Goal: Information Seeking & Learning: Learn about a topic

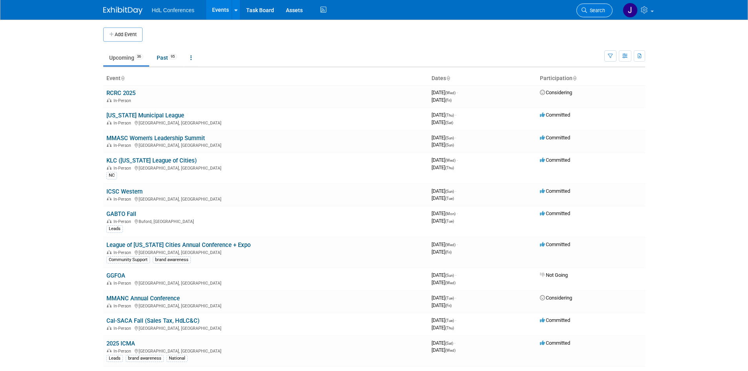
click at [596, 14] on link "Search" at bounding box center [594, 11] width 36 height 14
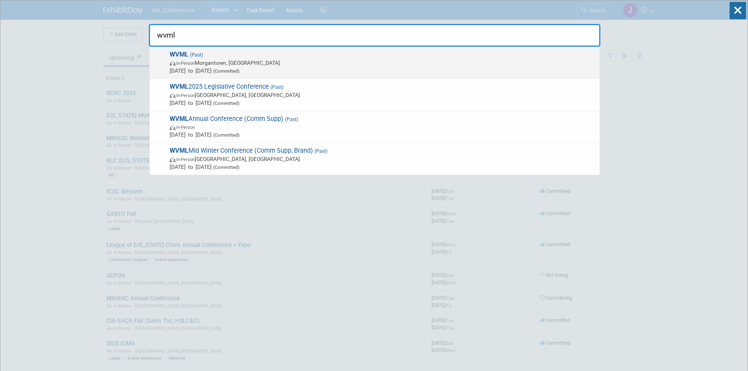
type input "wvml"
click at [357, 75] on div "WVML (Past) In-Person Morgantown, WV Aug 4, 2025 to Aug 7, 2025 (Committed)" at bounding box center [375, 63] width 450 height 32
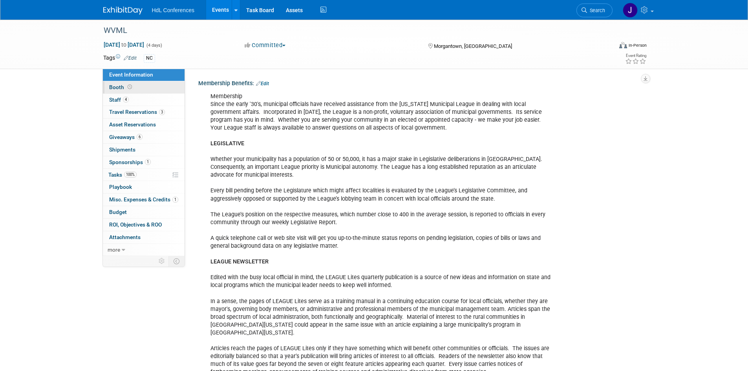
click at [128, 85] on icon at bounding box center [130, 87] width 4 height 4
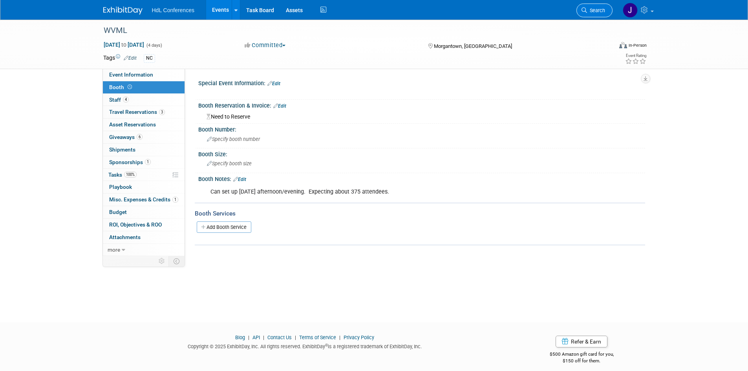
click at [599, 13] on span "Search" at bounding box center [596, 10] width 18 height 6
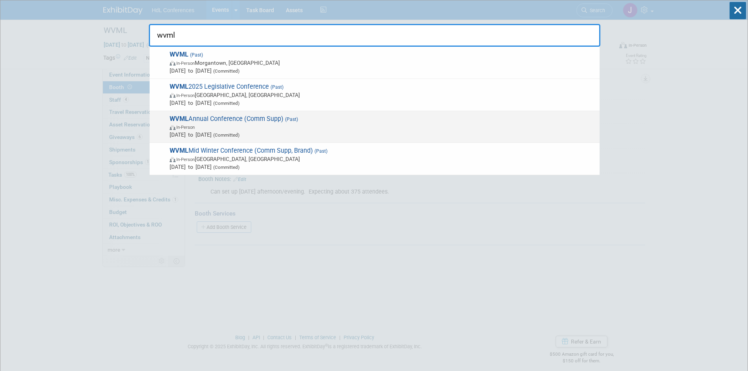
type input "wvml"
click at [278, 135] on span "Aug 5, 2024 to Aug 9, 2024 (Committed)" at bounding box center [383, 135] width 426 height 8
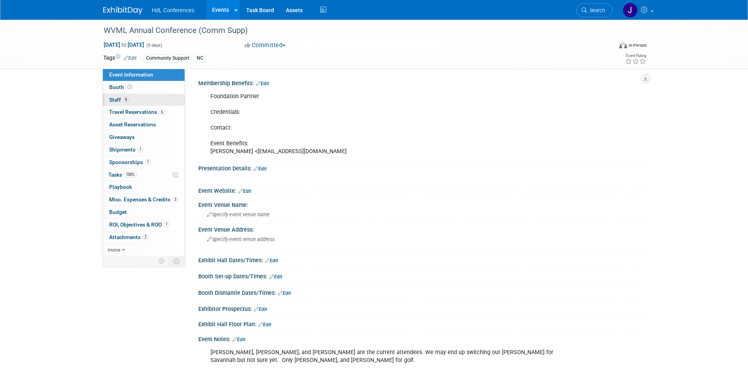
click at [130, 104] on link "4 Staff 4" at bounding box center [144, 100] width 82 height 12
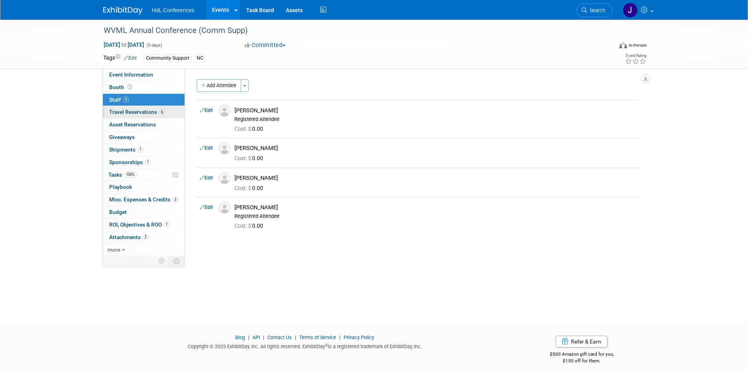
click at [134, 112] on span "Travel Reservations 6" at bounding box center [137, 112] width 56 height 6
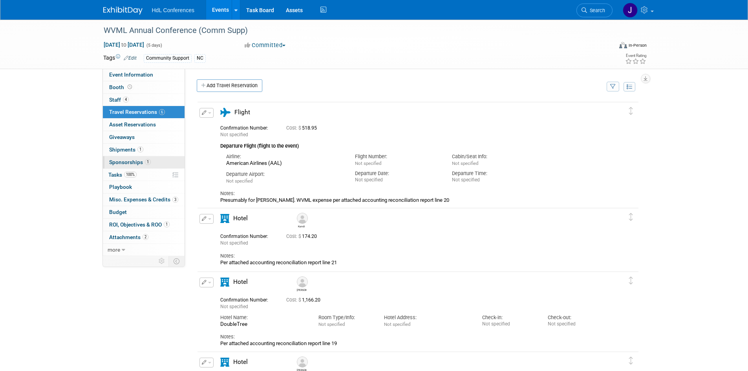
click at [144, 158] on link "1 Sponsorships 1" at bounding box center [144, 162] width 82 height 12
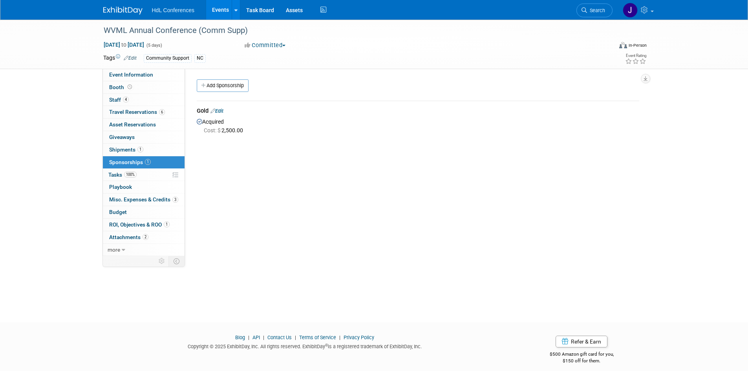
click at [118, 14] on img at bounding box center [122, 11] width 39 height 8
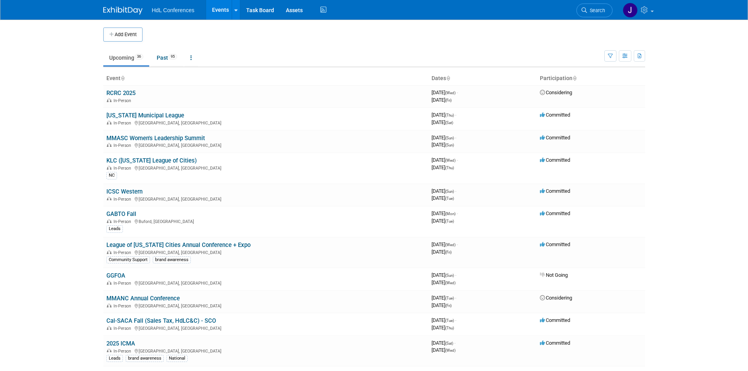
click at [579, 6] on link "Search" at bounding box center [594, 11] width 36 height 14
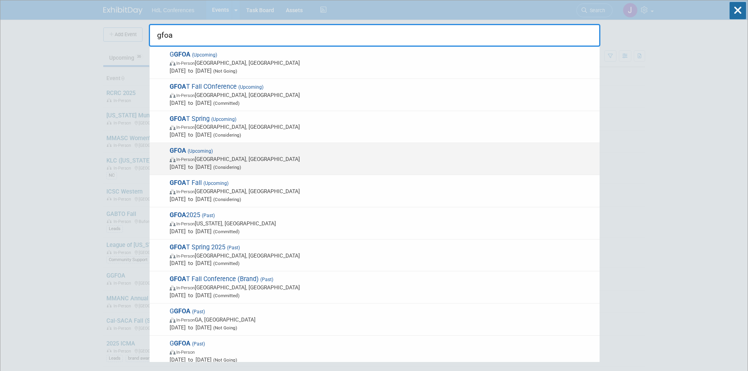
type input "gfoa"
click at [301, 159] on span "In-Person Chicago, IL" at bounding box center [383, 159] width 426 height 8
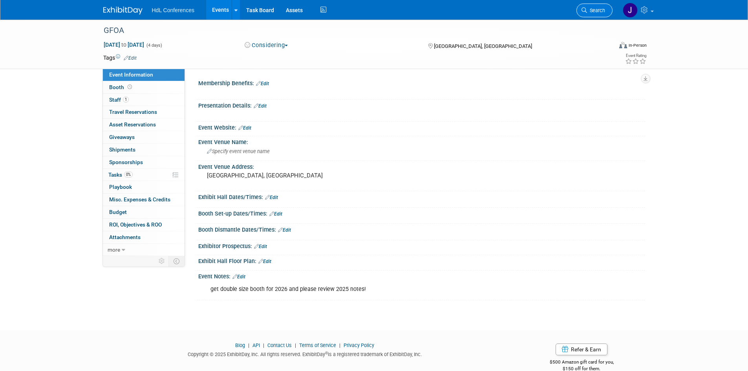
click at [590, 12] on span "Search" at bounding box center [596, 10] width 18 height 6
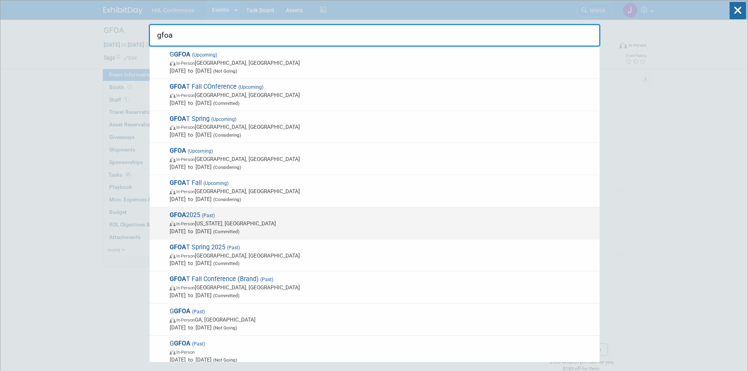
type input "gfoa"
click at [261, 228] on span "Jun 29, 2025 to Jul 2, 2025 (Committed)" at bounding box center [383, 231] width 426 height 8
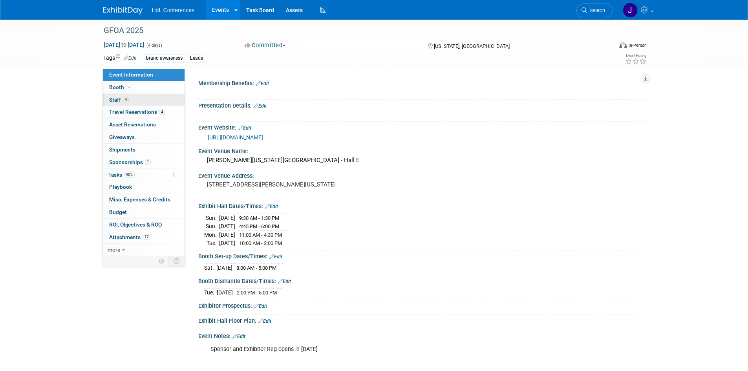
click at [142, 97] on link "4 Staff 4" at bounding box center [144, 100] width 82 height 12
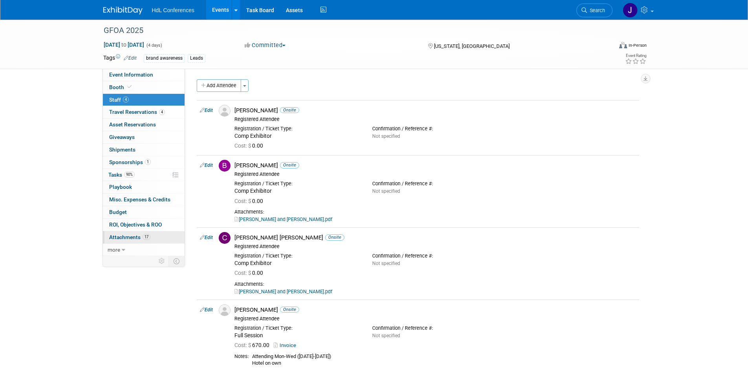
click at [141, 237] on span "Attachments 17" at bounding box center [129, 237] width 41 height 6
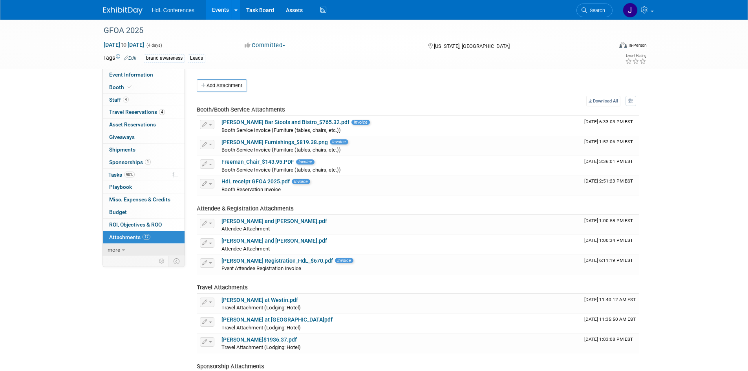
click at [117, 244] on link "more" at bounding box center [144, 250] width 82 height 12
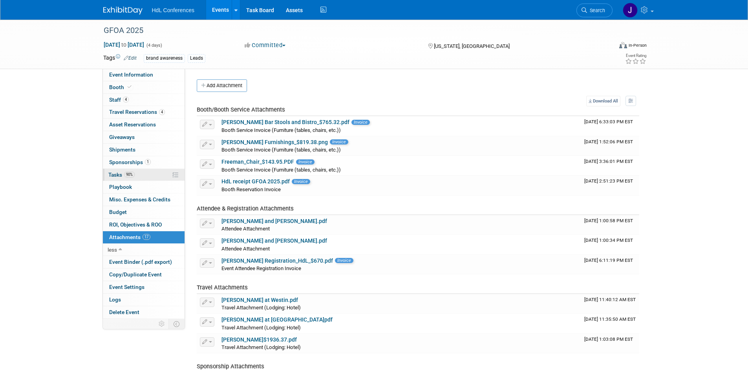
click at [123, 172] on span "Tasks 90%" at bounding box center [121, 175] width 26 height 6
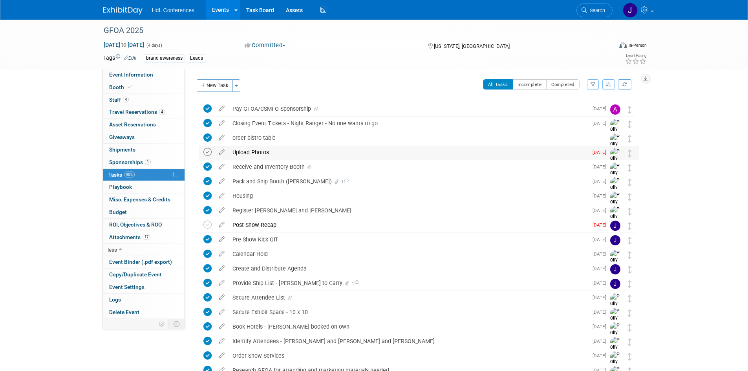
click at [208, 155] on icon at bounding box center [207, 152] width 8 height 8
click at [212, 227] on td at bounding box center [208, 225] width 11 height 14
click at [208, 226] on icon at bounding box center [207, 225] width 8 height 8
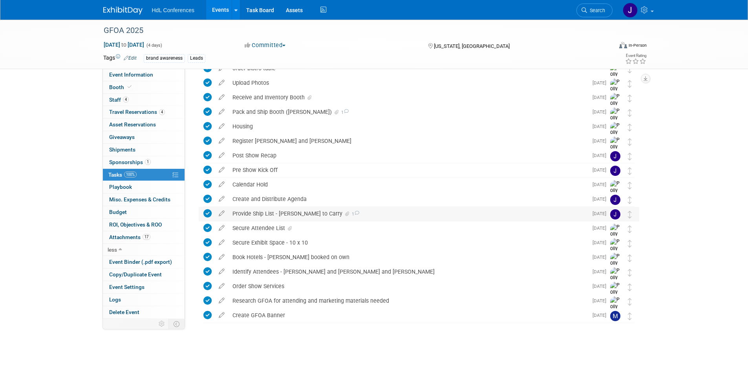
scroll to position [30, 0]
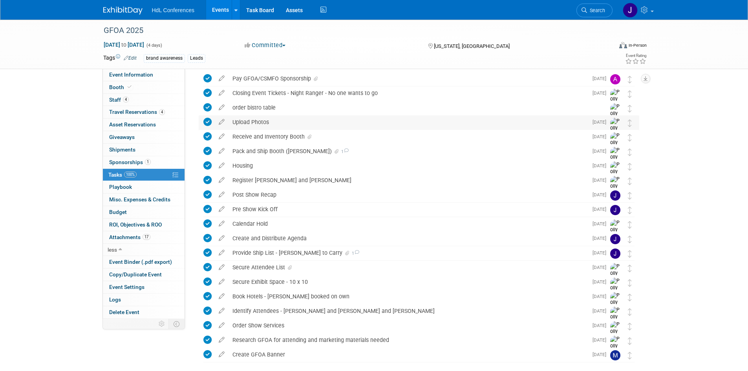
click at [260, 119] on div "Upload Photos" at bounding box center [407, 121] width 359 height 13
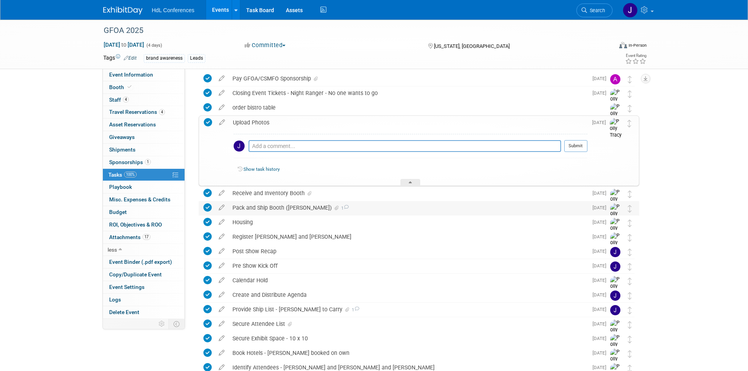
click at [257, 201] on div "Pack and Ship Booth (Connor) 1" at bounding box center [407, 207] width 359 height 13
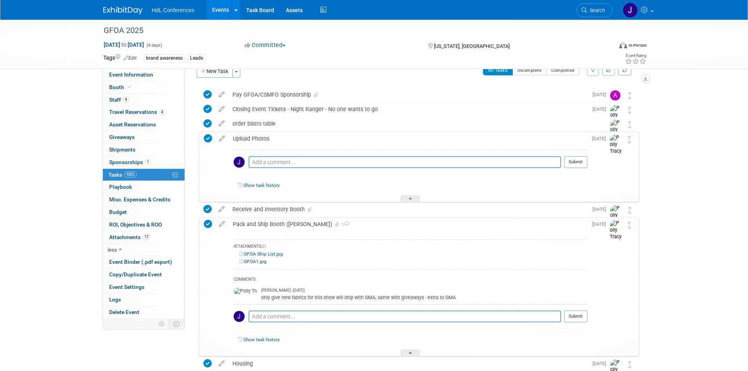
scroll to position [0, 0]
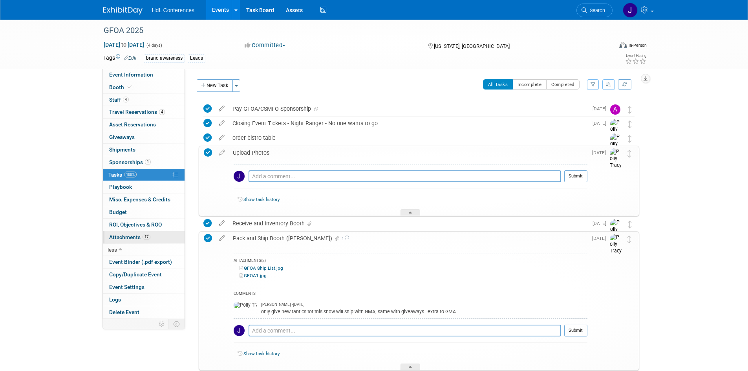
click at [137, 233] on link "17 Attachments 17" at bounding box center [144, 237] width 82 height 12
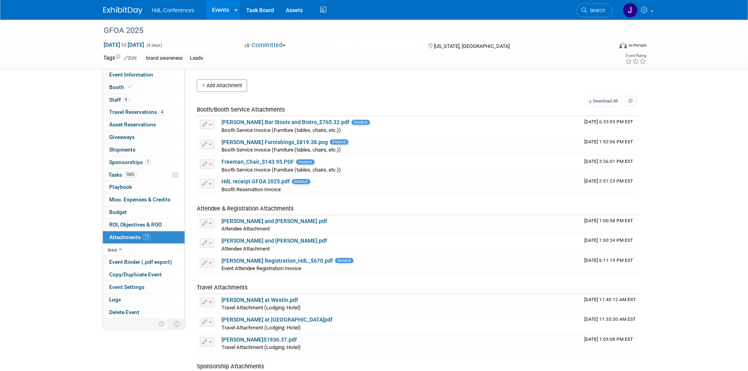
click at [239, 85] on button "Add Attachment" at bounding box center [222, 85] width 50 height 13
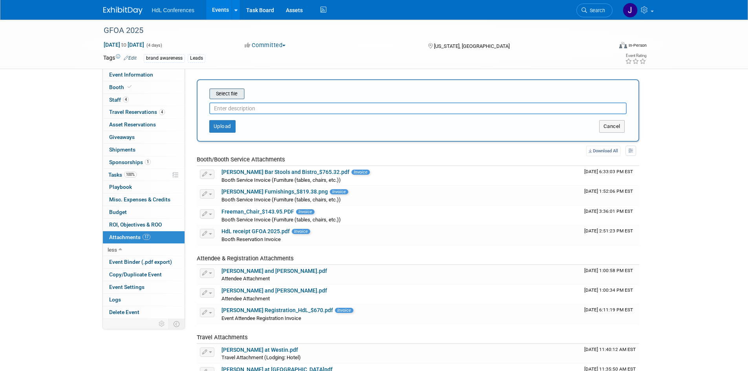
click at [239, 93] on input "file" at bounding box center [196, 93] width 93 height 9
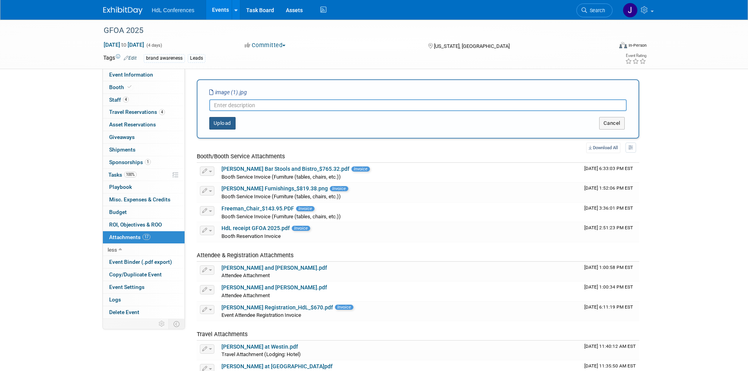
click at [225, 126] on button "Upload" at bounding box center [222, 123] width 26 height 13
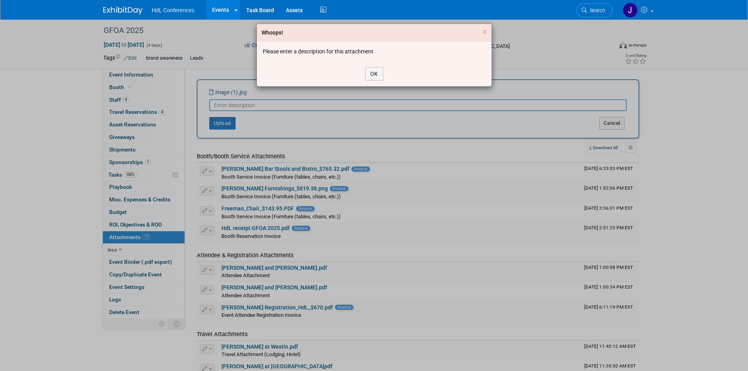
click at [363, 69] on div "OK" at bounding box center [374, 73] width 235 height 25
click at [367, 77] on button "OK" at bounding box center [374, 73] width 18 height 13
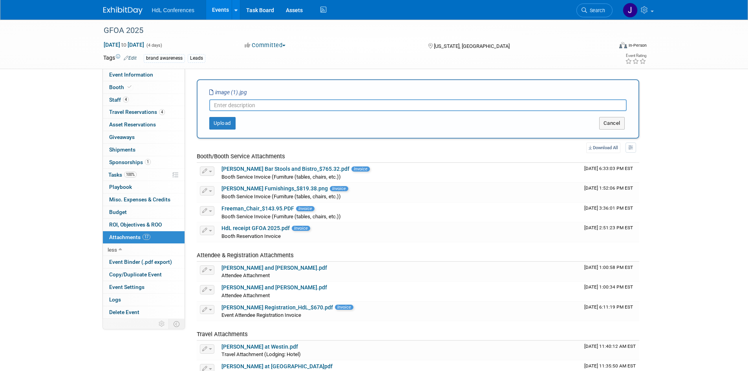
click at [343, 102] on input "text" at bounding box center [417, 105] width 417 height 12
type input "y"
type input "team photo"
click at [229, 122] on button "Upload" at bounding box center [222, 123] width 26 height 13
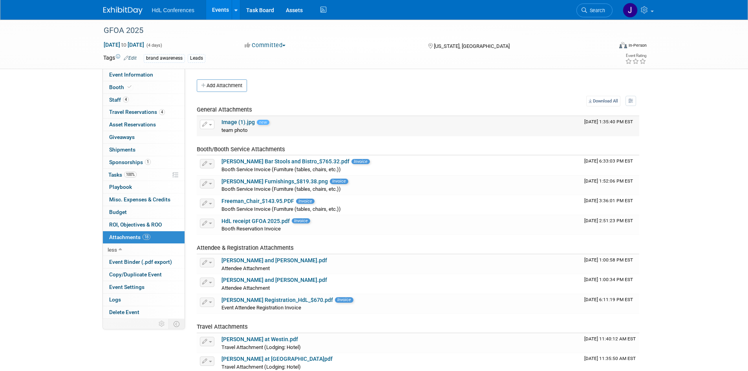
click at [239, 124] on link "Image (1).jpg" at bounding box center [237, 122] width 33 height 6
click at [596, 7] on link "Search" at bounding box center [594, 11] width 36 height 14
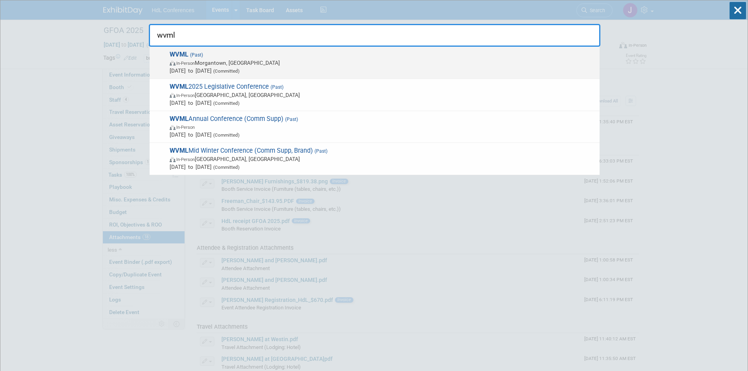
type input "wvml"
click at [243, 65] on span "In-Person Morgantown, WV" at bounding box center [383, 63] width 426 height 8
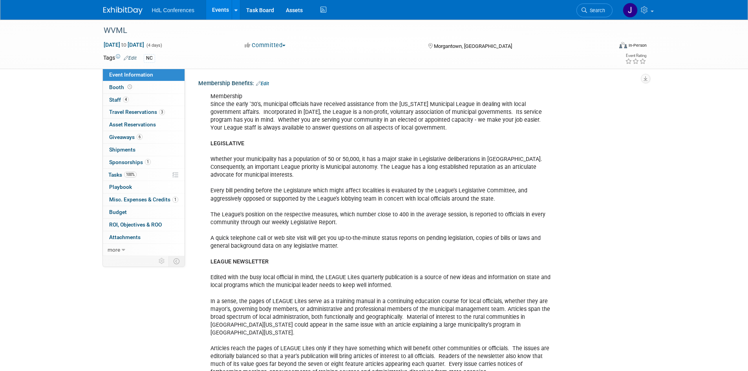
click at [144, 161] on span "Sponsorships 1" at bounding box center [130, 162] width 42 height 6
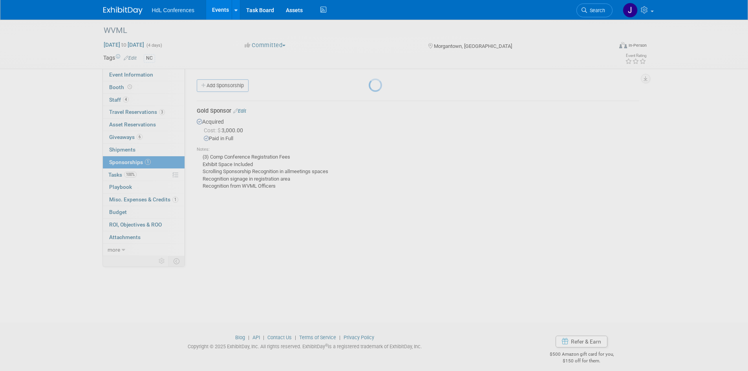
click at [369, 126] on div at bounding box center [374, 185] width 11 height 371
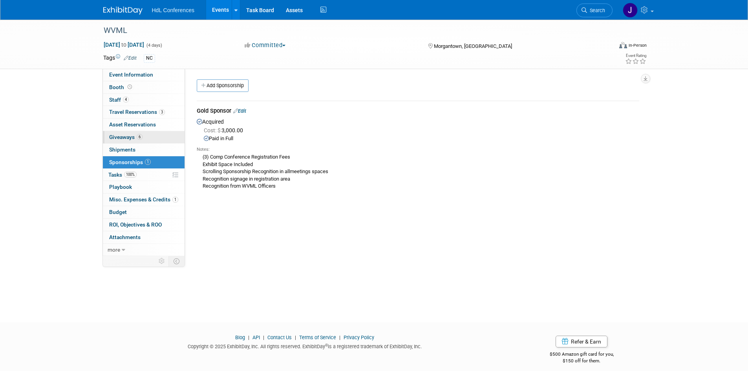
click at [145, 136] on link "6 Giveaways 6" at bounding box center [144, 137] width 82 height 12
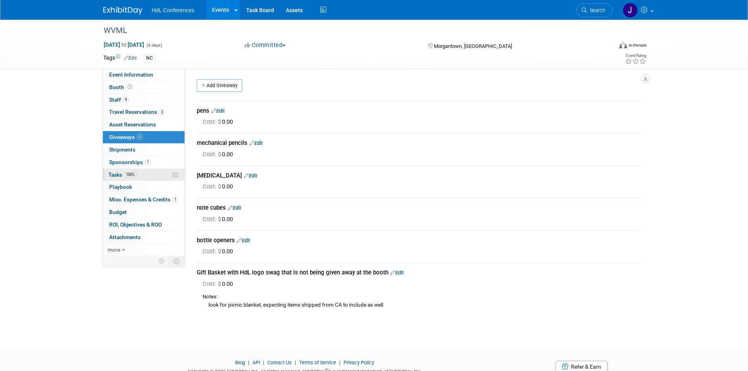
click at [145, 169] on link "100% Tasks 100%" at bounding box center [144, 175] width 82 height 12
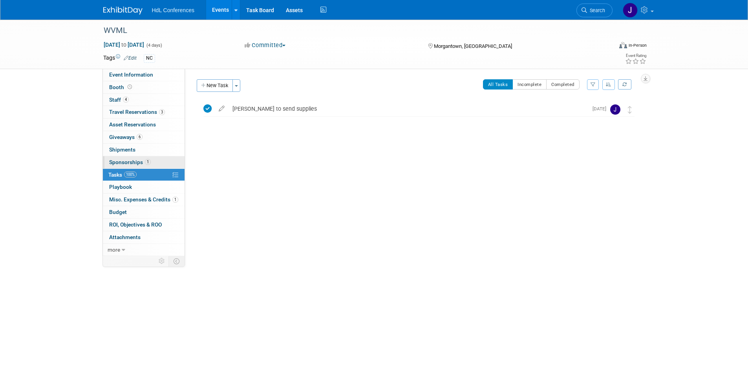
click at [145, 160] on span "1" at bounding box center [148, 162] width 6 height 6
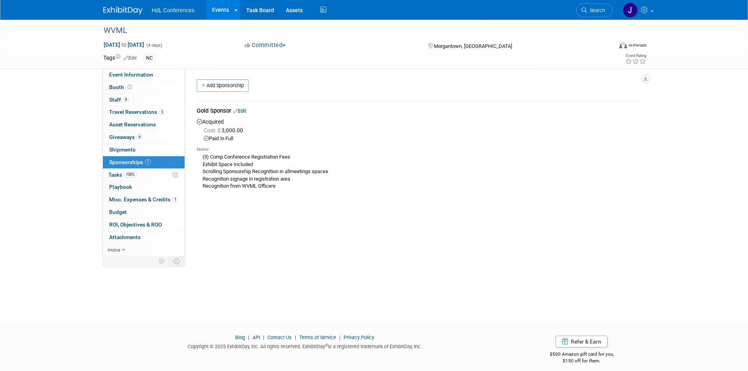
drag, startPoint x: 247, startPoint y: 152, endPoint x: 261, endPoint y: 187, distance: 37.3
click at [259, 186] on div "(3) Comp Conference Registration Fees Exhibit Space Included Scrolling Sponsors…" at bounding box center [418, 171] width 442 height 37
click at [281, 188] on div "(3) Comp Conference Registration Fees Exhibit Space Included Scrolling Sponsors…" at bounding box center [418, 171] width 442 height 37
click at [119, 134] on span "Giveaways 6" at bounding box center [125, 137] width 33 height 6
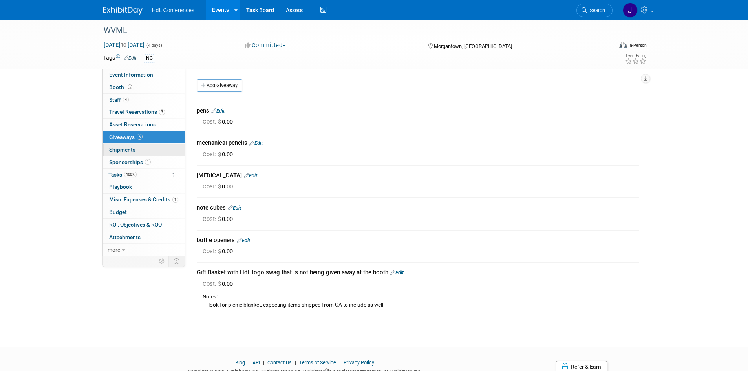
click at [152, 150] on link "0 Shipments 0" at bounding box center [144, 150] width 82 height 12
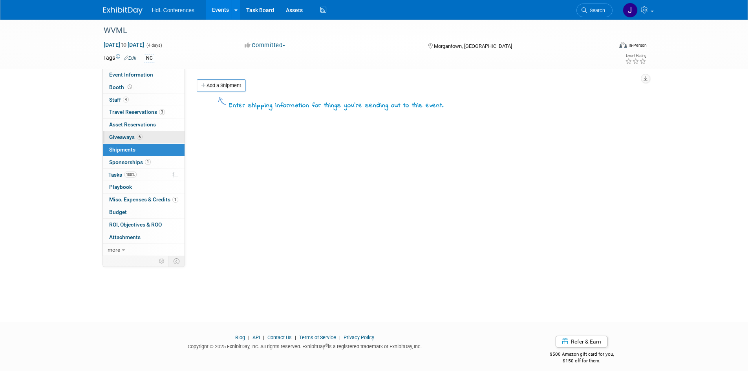
click at [136, 135] on span "Giveaways 6" at bounding box center [125, 137] width 33 height 6
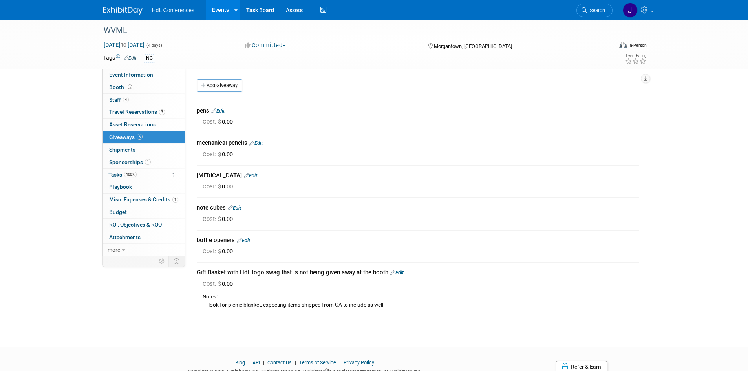
drag, startPoint x: 197, startPoint y: 239, endPoint x: 236, endPoint y: 241, distance: 38.9
click at [236, 241] on div "bottle openers Edit" at bounding box center [418, 240] width 442 height 8
click at [232, 241] on div "bottle openers Edit" at bounding box center [418, 240] width 442 height 8
drag, startPoint x: 232, startPoint y: 241, endPoint x: 203, endPoint y: 241, distance: 29.8
click at [203, 241] on div "bottle openers Edit" at bounding box center [418, 240] width 442 height 8
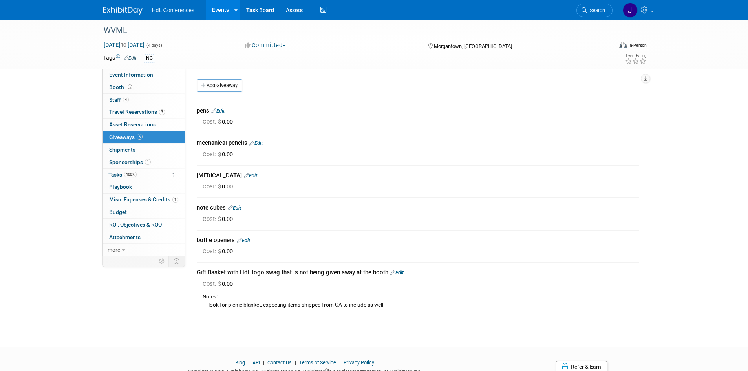
click at [147, 300] on div "Event Information Event Info Booth Booth 4 Staff 4 Staff 3 Travel Reservations …" at bounding box center [374, 169] width 554 height 298
click at [585, 5] on link "Search" at bounding box center [594, 11] width 36 height 14
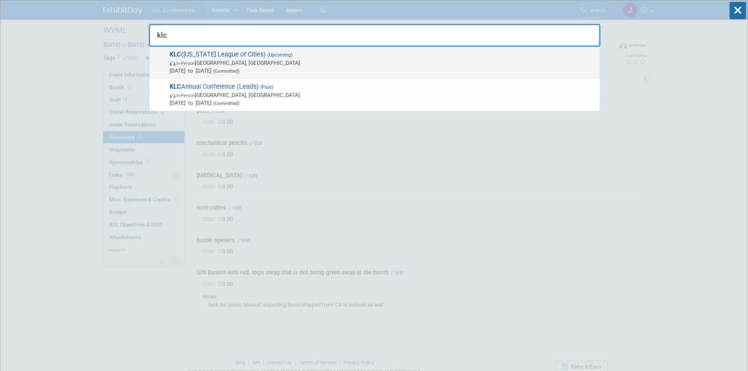
type input "klc"
click at [263, 63] on span "In-Person Owensboro, KY" at bounding box center [383, 63] width 426 height 8
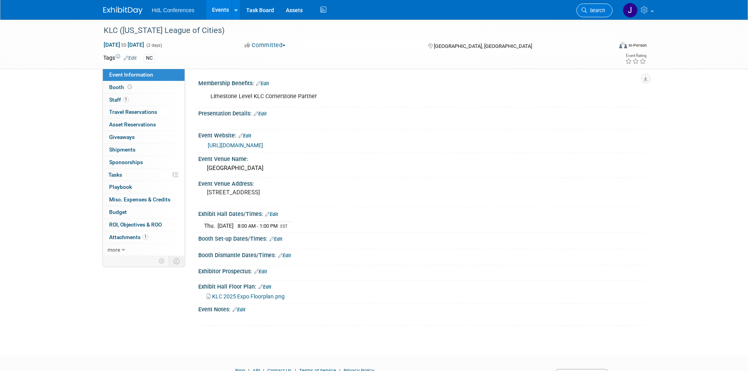
click at [597, 12] on span "Search" at bounding box center [596, 10] width 18 height 6
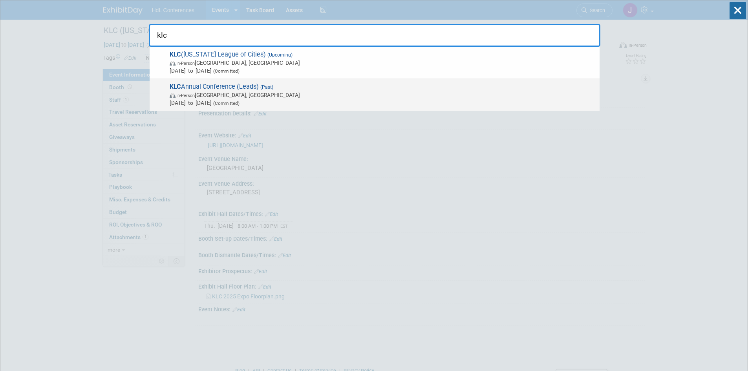
type input "klc"
click at [405, 80] on div "KLC Annual Conference (Leads) (Past) In-Person [GEOGRAPHIC_DATA], [GEOGRAPHIC_D…" at bounding box center [375, 95] width 450 height 32
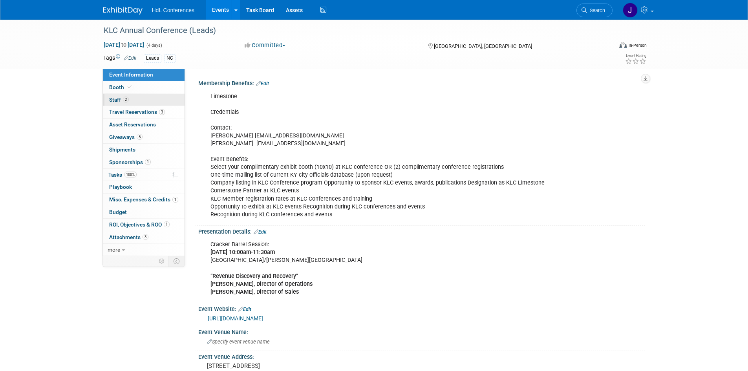
click at [155, 100] on link "2 Staff 2" at bounding box center [144, 100] width 82 height 12
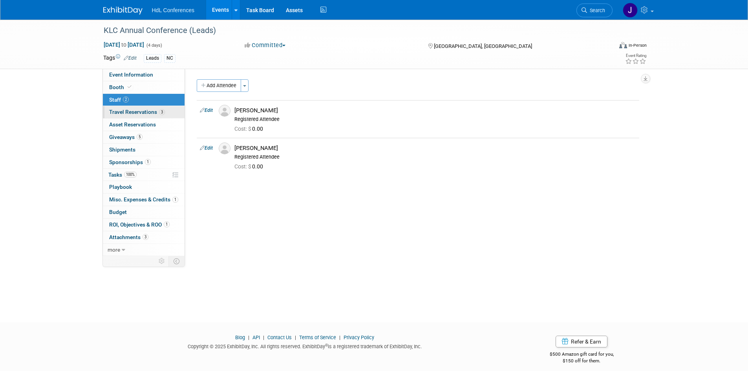
click at [159, 112] on span "3" at bounding box center [162, 112] width 6 height 6
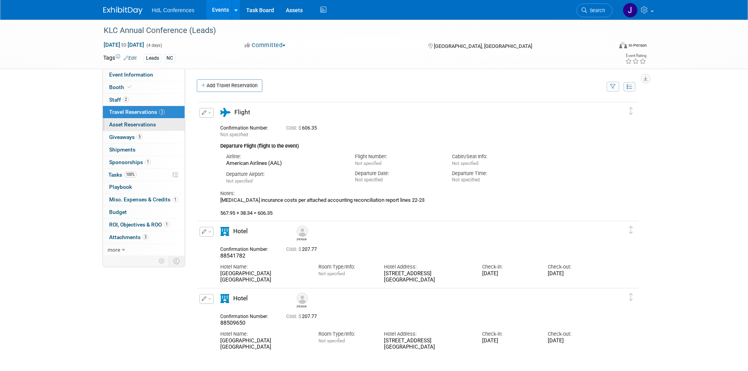
drag, startPoint x: 158, startPoint y: 124, endPoint x: 157, endPoint y: 128, distance: 3.9
click at [157, 124] on link "0 Asset Reservations 0" at bounding box center [144, 125] width 82 height 12
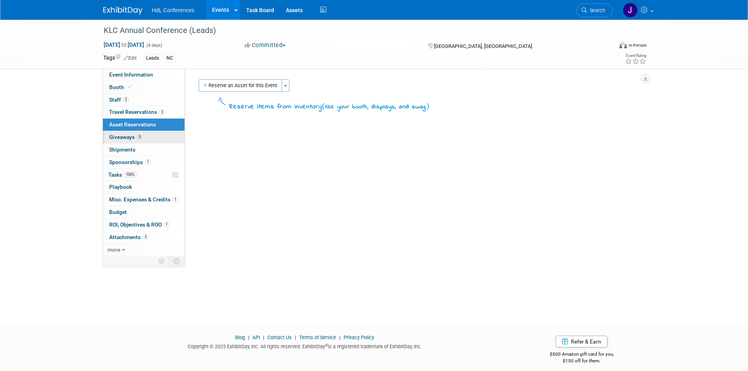
click at [157, 134] on link "5 Giveaways 5" at bounding box center [144, 137] width 82 height 12
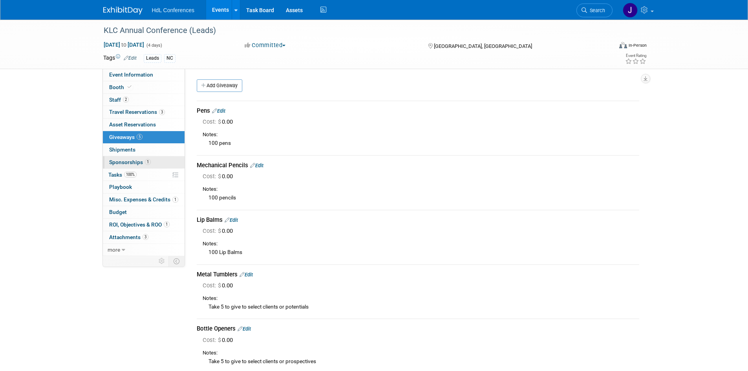
click at [155, 160] on link "1 Sponsorships 1" at bounding box center [144, 162] width 82 height 12
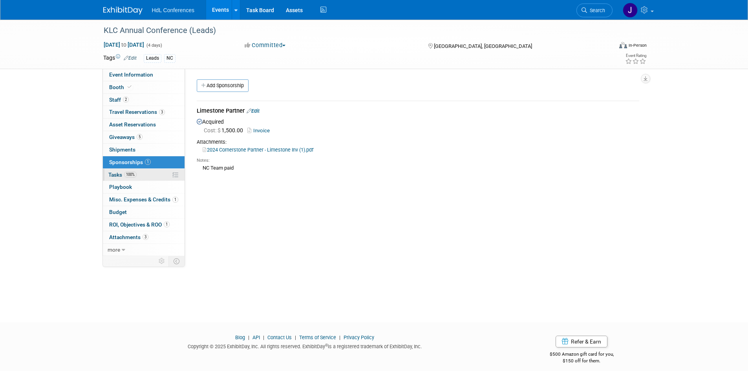
click at [154, 172] on link "100% Tasks 100%" at bounding box center [144, 175] width 82 height 12
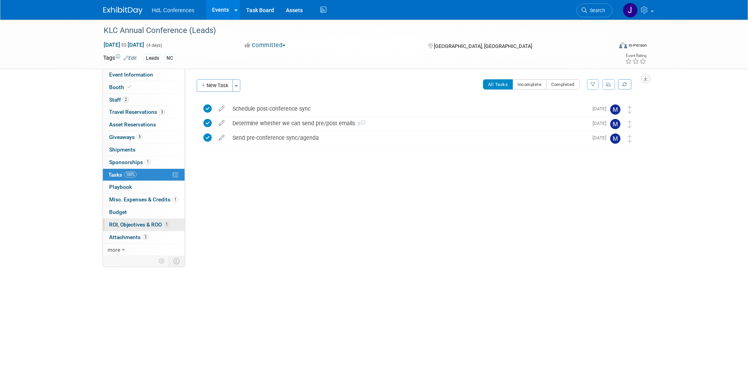
click at [163, 221] on link "1 ROI, Objectives & ROO 1" at bounding box center [144, 225] width 82 height 12
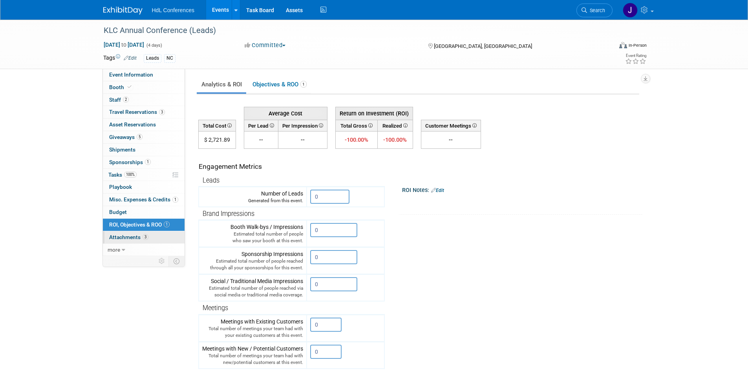
click at [163, 240] on link "3 Attachments 3" at bounding box center [144, 237] width 82 height 12
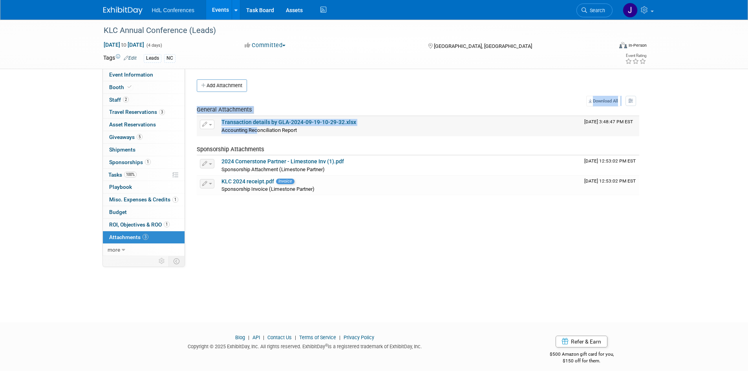
drag, startPoint x: 263, startPoint y: 236, endPoint x: 258, endPoint y: 128, distance: 108.5
click at [258, 128] on div "Membership Benefits: Edit Limestone Credentials Contact: [PERSON_NAME] [EMAIL_A…" at bounding box center [415, 162] width 460 height 187
click at [332, 257] on div "KLC Annual Conference (Leads) [DATE] to [DATE] (4 days) [DATE] to [DATE] Commit…" at bounding box center [374, 164] width 748 height 289
drag, startPoint x: 295, startPoint y: 222, endPoint x: 299, endPoint y: 138, distance: 84.1
click at [299, 138] on div "Membership Benefits: Edit Limestone Credentials Contact: [PERSON_NAME] [EMAIL_A…" at bounding box center [415, 162] width 460 height 187
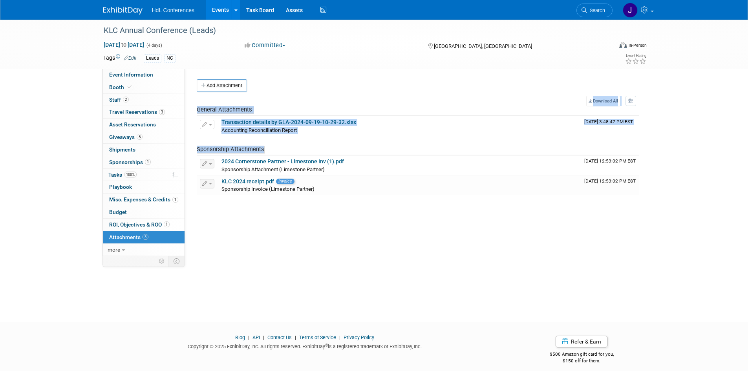
click at [295, 204] on div "Membership Benefits: Edit Limestone Credentials Contact: [PERSON_NAME] [EMAIL_A…" at bounding box center [415, 162] width 460 height 187
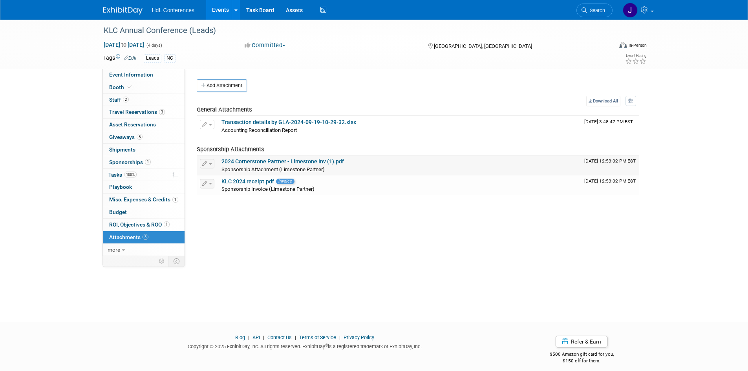
click at [281, 163] on link "2024 Cornerstone Partner - Limestone Inv (1).pdf" at bounding box center [282, 161] width 122 height 6
click at [141, 136] on span "5" at bounding box center [140, 137] width 6 height 6
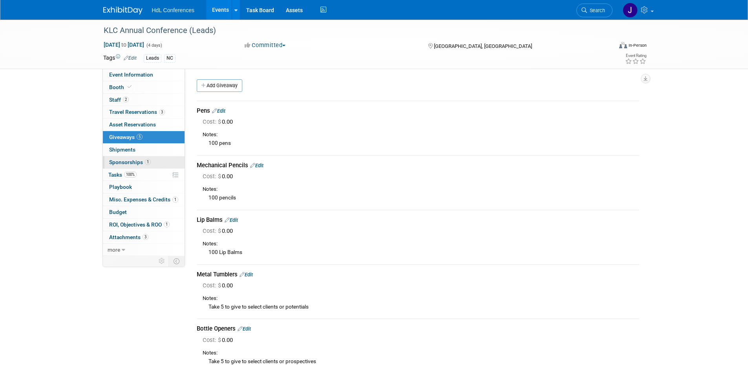
click at [144, 166] on link "1 Sponsorships 1" at bounding box center [144, 162] width 82 height 12
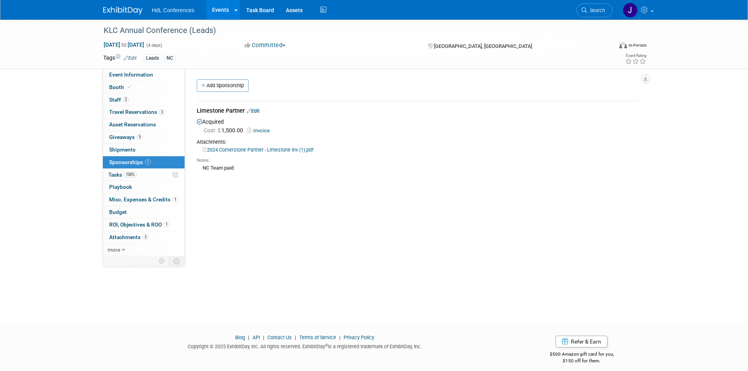
click at [146, 178] on link "100% Tasks 100%" at bounding box center [144, 175] width 82 height 12
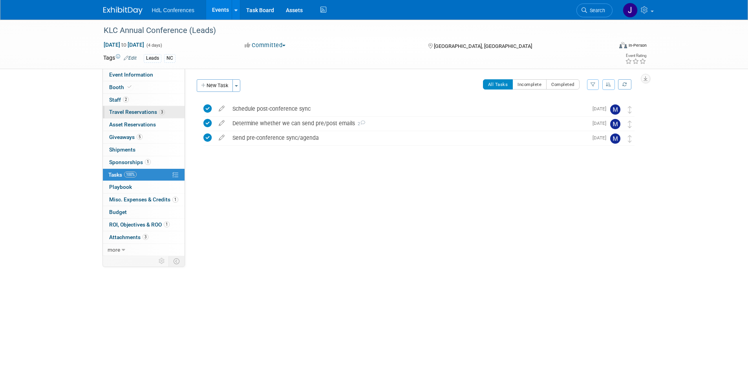
click at [145, 111] on span "Travel Reservations 3" at bounding box center [137, 112] width 56 height 6
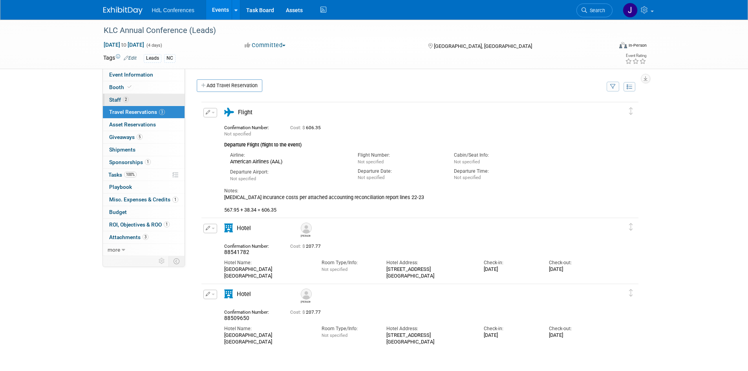
click at [142, 98] on link "2 Staff 2" at bounding box center [144, 100] width 82 height 12
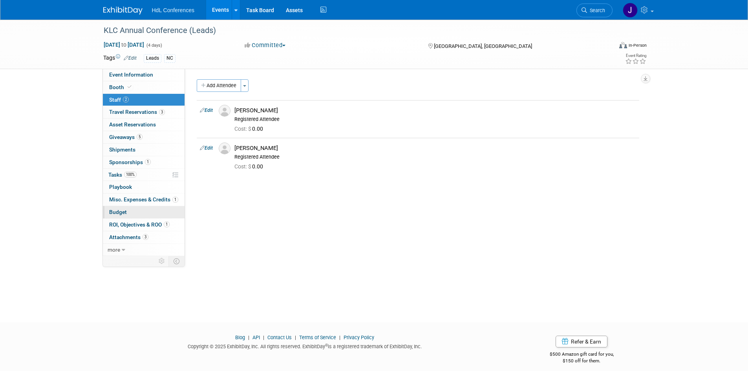
click at [143, 208] on link "Budget" at bounding box center [144, 212] width 82 height 12
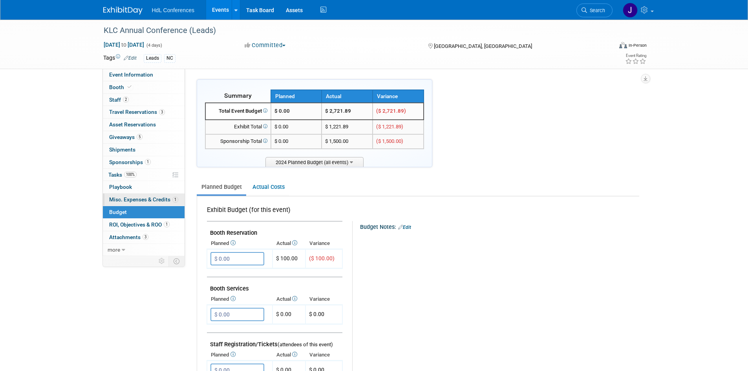
click at [147, 198] on span "Misc. Expenses & Credits 1" at bounding box center [143, 199] width 69 height 6
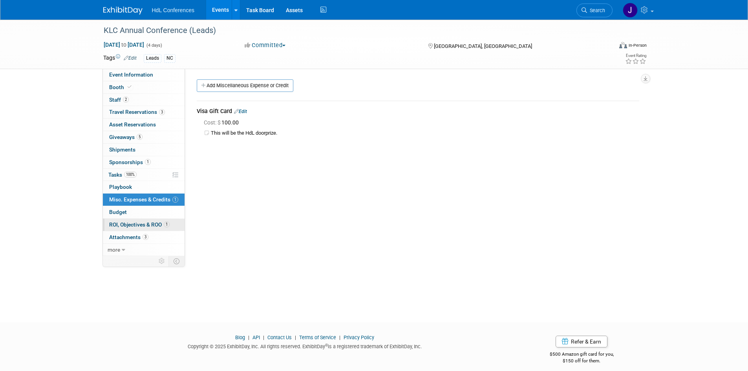
click at [148, 228] on link "1 ROI, Objectives & ROO 1" at bounding box center [144, 225] width 82 height 12
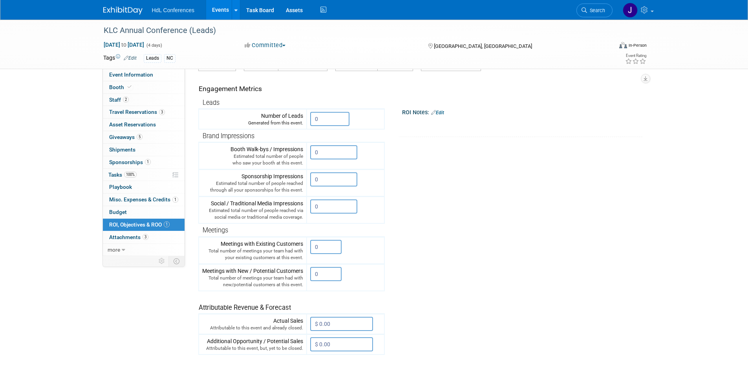
scroll to position [79, 0]
click at [139, 232] on link "3 Attachments 3" at bounding box center [144, 237] width 82 height 12
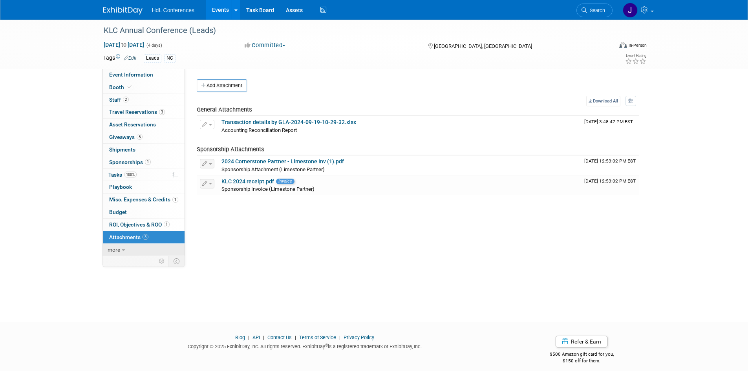
click at [137, 249] on link "more" at bounding box center [144, 250] width 82 height 12
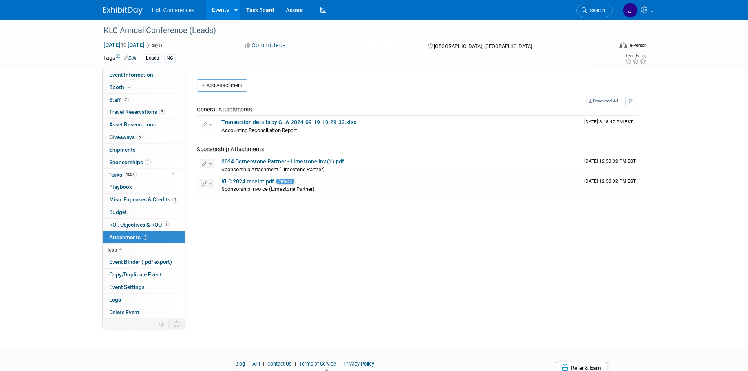
drag, startPoint x: 261, startPoint y: 303, endPoint x: 199, endPoint y: 249, distance: 82.6
click at [220, 250] on div "Membership Benefits: Edit Limestone Credentials Contact: [PERSON_NAME] [EMAIL_A…" at bounding box center [415, 194] width 460 height 250
click at [39, 193] on div "KLC Annual Conference (Leads) [DATE] to [DATE] (4 days) [DATE] to [DATE] Commit…" at bounding box center [374, 177] width 748 height 315
drag, startPoint x: 39, startPoint y: 193, endPoint x: 214, endPoint y: 318, distance: 214.7
click at [212, 318] on div "KLC Annual Conference (Leads) [DATE] to [DATE] (4 days) [DATE] to [DATE] Commit…" at bounding box center [374, 177] width 748 height 315
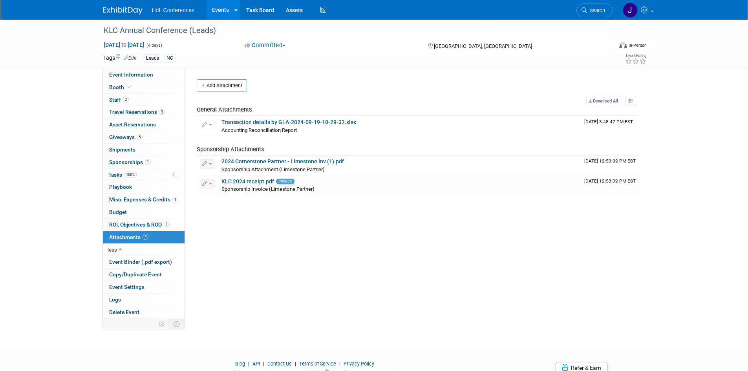
click at [296, 290] on div "Membership Benefits: Edit Limestone Credentials Contact: [PERSON_NAME] [EMAIL_A…" at bounding box center [415, 194] width 460 height 250
